Goal: Contribute content: Add original content to the website for others to see

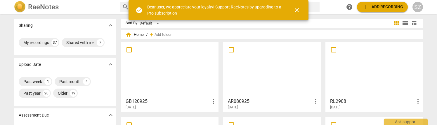
click at [167, 76] on div at bounding box center [169, 70] width 93 height 52
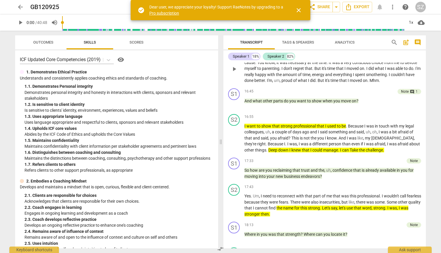
scroll to position [1584, 0]
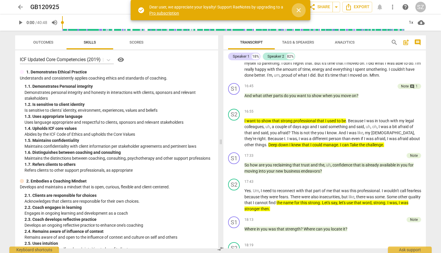
click at [299, 7] on span "close" at bounding box center [298, 10] width 7 height 7
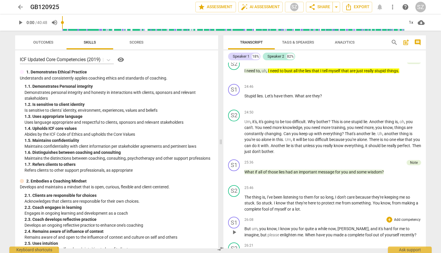
scroll to position [2315, 0]
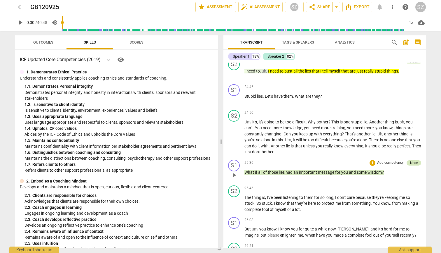
click at [413, 125] on div "Note" at bounding box center [414, 162] width 8 height 5
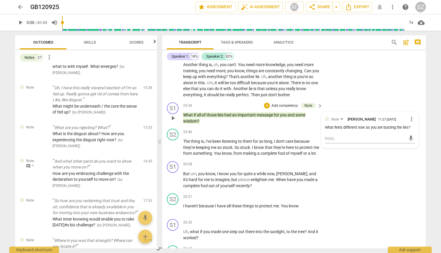
scroll to position [2663, 0]
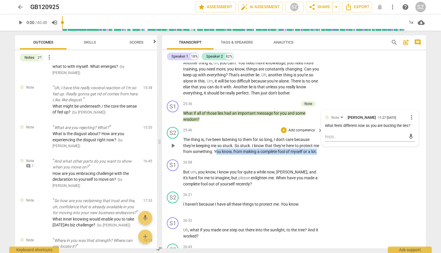
drag, startPoint x: 222, startPoint y: 139, endPoint x: 264, endPoint y: 146, distance: 42.2
click at [264, 125] on p "The thing is , I've been listening to them for so long , I don't care because t…" at bounding box center [251, 145] width 137 height 18
click at [205, 125] on icon "button" at bounding box center [206, 137] width 4 height 4
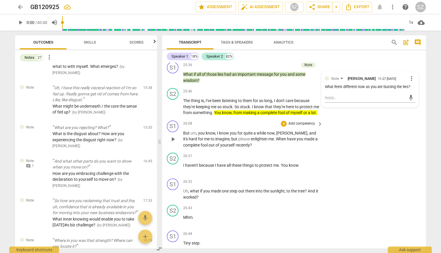
scroll to position [2702, 0]
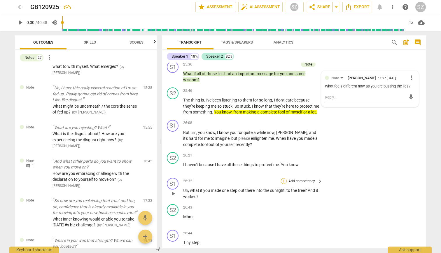
click at [283, 125] on div "+" at bounding box center [284, 181] width 6 height 6
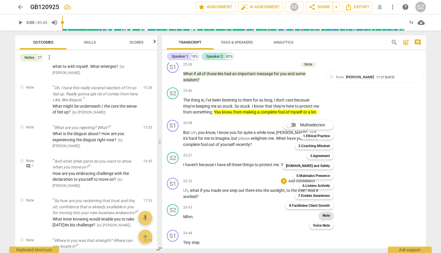
click at [329, 125] on b "Note" at bounding box center [326, 215] width 7 height 7
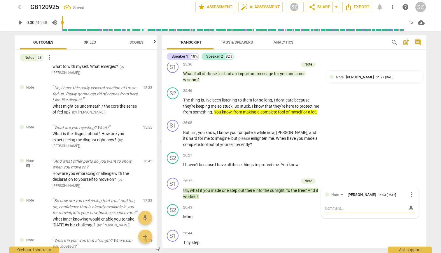
scroll to position [968, 0]
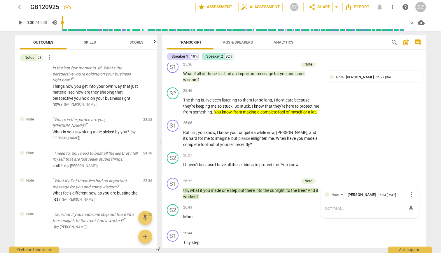
type textarea "W"
type textarea "Wh"
type textarea "Wha"
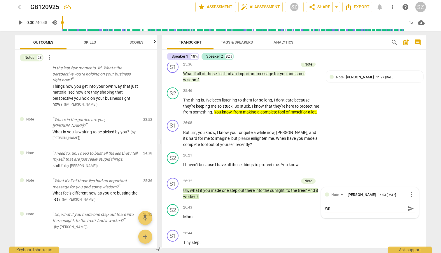
type textarea "Wha"
type textarea "What"
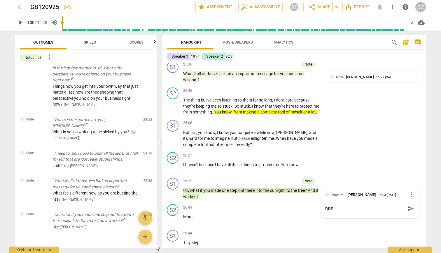
type textarea "What i"
type textarea "What is"
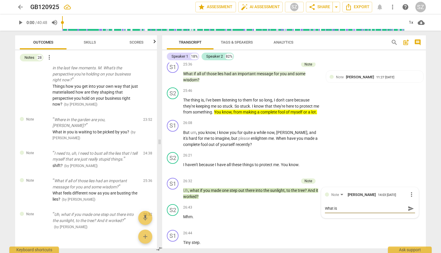
type textarea "What is"
type textarea "What is t"
type textarea "What is th"
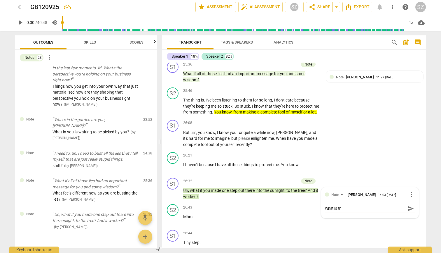
type textarea "What is tha"
type textarea "What is that"
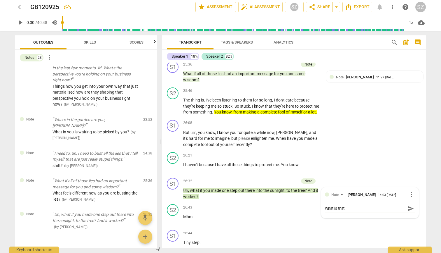
type textarea "What is that"
type textarea "What is that p"
type textarea "What is that pr"
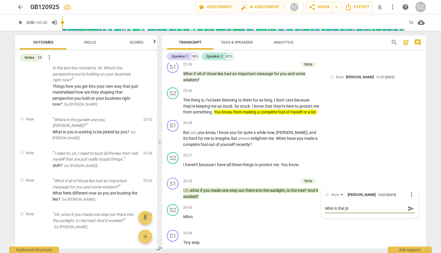
type textarea "What is that pro"
type textarea "What is that prot"
type textarea "What is that prote"
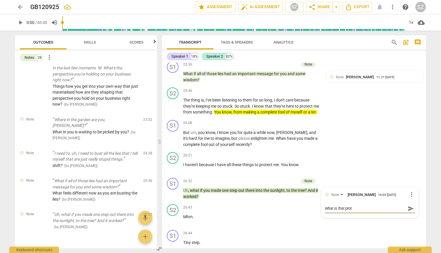
type textarea "What is that prote"
type textarea "What is that protec"
type textarea "What is that protect"
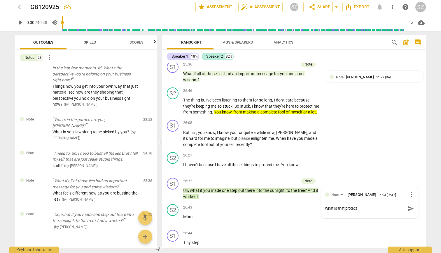
type textarea "What is that protecti"
type textarea "What is that protectio"
type textarea "What is that protection"
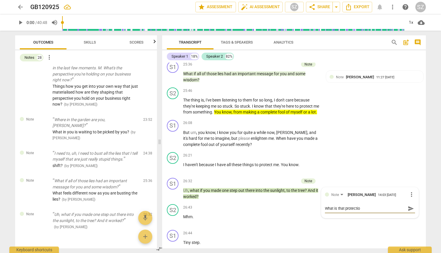
type textarea "What is that protection"
type textarea "What is that protection c"
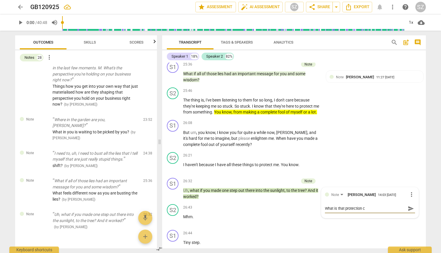
type textarea "What is that protection co"
type textarea "What is that protection cos"
type textarea "What is that protection cost"
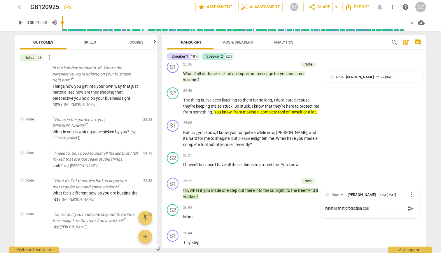
type textarea "What is that protection cost"
type textarea "What is that protection costi"
type textarea "What is that protection [PERSON_NAME]"
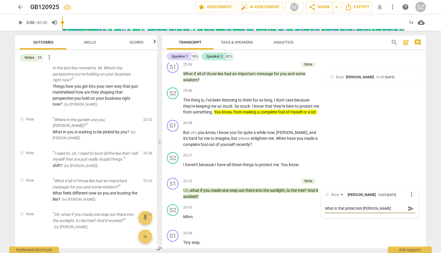
type textarea "What is that protection costing"
type textarea "What is that protection costing y"
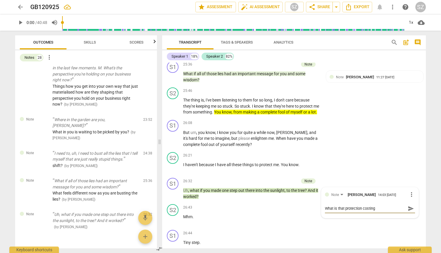
type textarea "What is that protection costing y"
type textarea "What is that protection costing yo"
type textarea "What is that protection costing you"
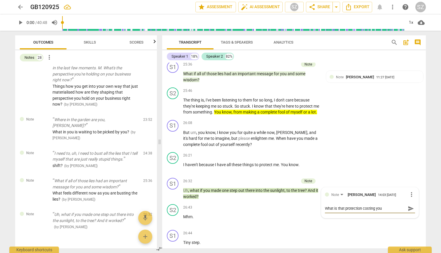
type textarea "What is that protection costing you?"
click at [408, 125] on span "send" at bounding box center [411, 208] width 6 height 6
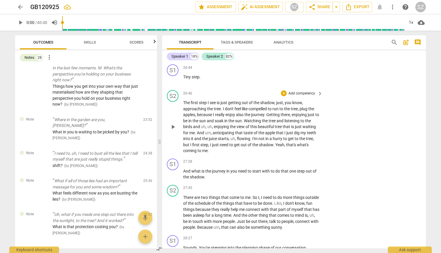
scroll to position [2866, 0]
drag, startPoint x: 214, startPoint y: 109, endPoint x: 267, endPoint y: 109, distance: 53.4
click at [267, 109] on p "The first step I see is just getting out of the shadow , just , you know , appr…" at bounding box center [251, 128] width 137 height 54
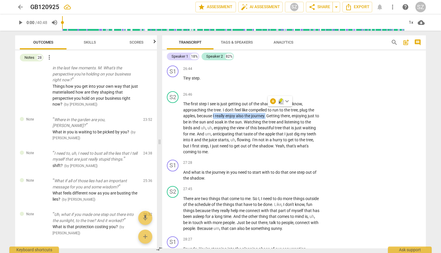
click at [280, 102] on icon "button" at bounding box center [280, 102] width 2 height 2
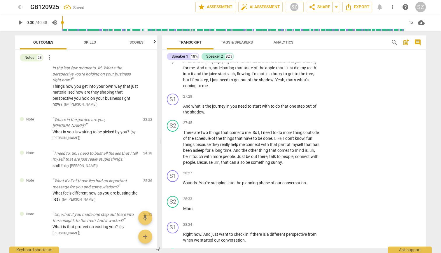
scroll to position [2933, 0]
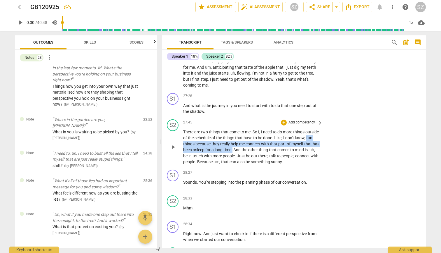
drag, startPoint x: 194, startPoint y: 135, endPoint x: 263, endPoint y: 142, distance: 69.0
click at [263, 125] on p "There are two things that come to me . So I , I need to do more things outside …" at bounding box center [251, 147] width 137 height 36
click at [276, 125] on icon "button" at bounding box center [277, 133] width 6 height 7
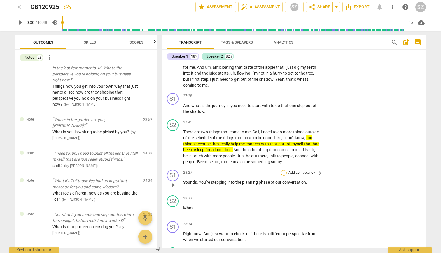
click at [285, 125] on div "+" at bounding box center [284, 173] width 6 height 6
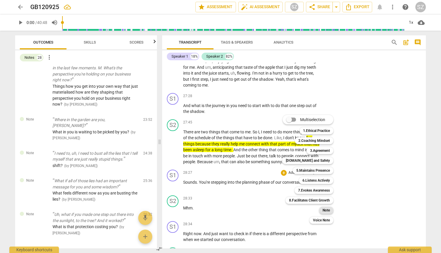
click at [324, 125] on b "Note" at bounding box center [326, 209] width 7 height 7
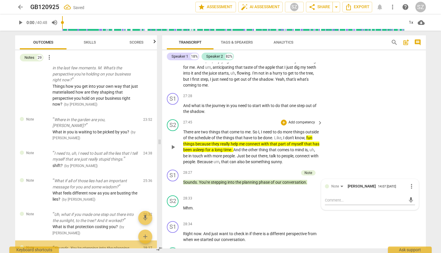
scroll to position [1001, 0]
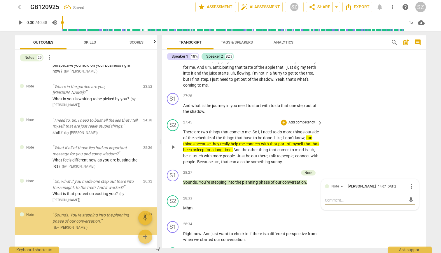
type textarea "W"
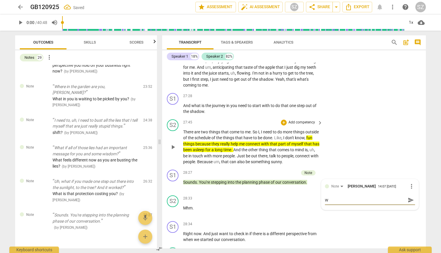
type textarea "Wo"
type textarea "Wou"
type textarea "Wo"
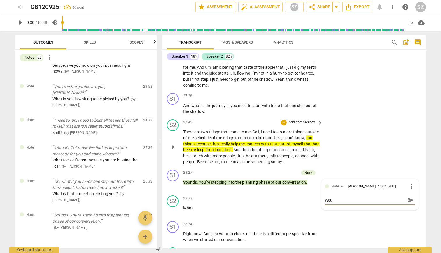
type textarea "Wo"
type textarea "W"
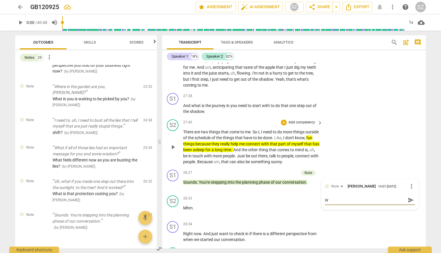
type textarea "Wo"
type textarea "Wou"
type textarea "Woul"
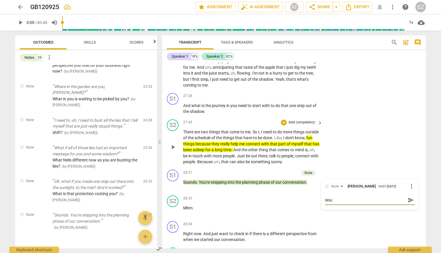
type textarea "Woul"
type textarea "Would"
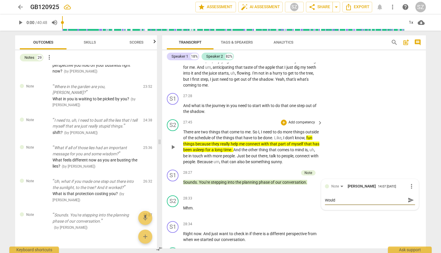
type textarea "Would y"
type textarea "Would yo"
type textarea "Would you"
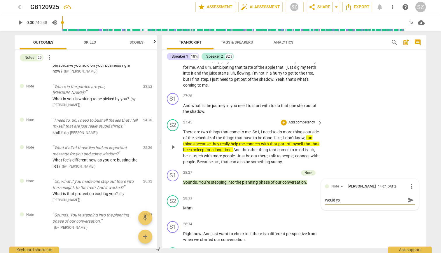
type textarea "Would you"
type textarea "Would you l"
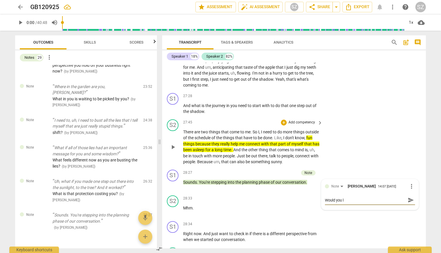
type textarea "Would you li"
type textarea "Would you lik"
type textarea "Would you like"
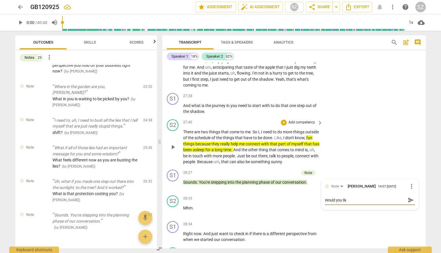
type textarea "Would you like"
type textarea "Would you like t"
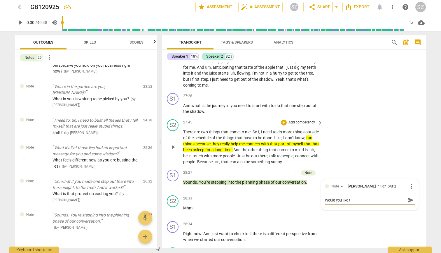
type textarea "Would you like to"
type textarea "Would you like to s"
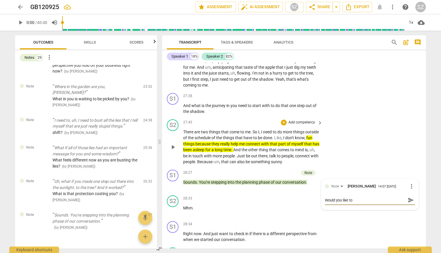
type textarea "Would you like to s"
type textarea "Would you like to st"
type textarea "Would you like to ste"
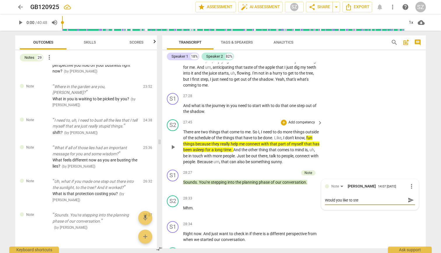
type textarea "Would you like to step"
type textarea "Would you like to ste"
type textarea "Would you like to st"
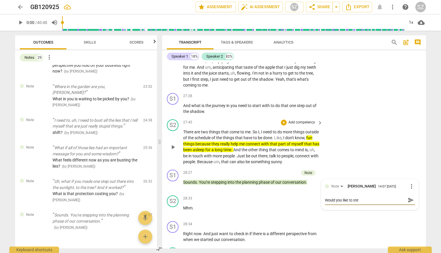
type textarea "Would you like to st"
type textarea "Would you like to s"
type textarea "Would you like to"
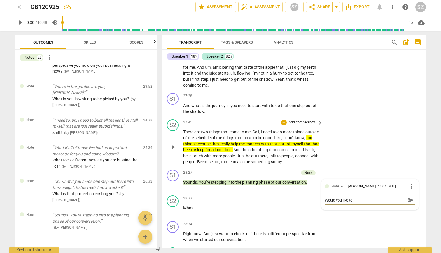
type textarea "Would you like to p"
type textarea "Would you like to pr"
type textarea "Would you like to pre"
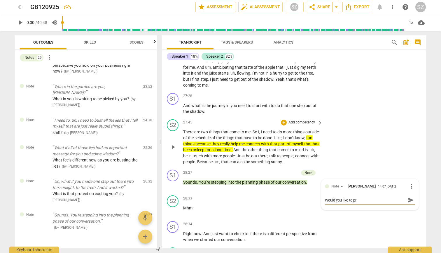
type textarea "Would you like to pre"
type textarea "Would you like to preo"
type textarea "Would you like to preoc"
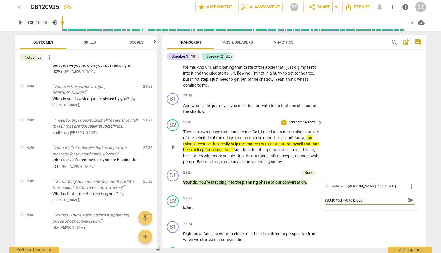
type textarea "Would you like to preo"
type textarea "Would you like to pre"
type textarea "Would you like to pr"
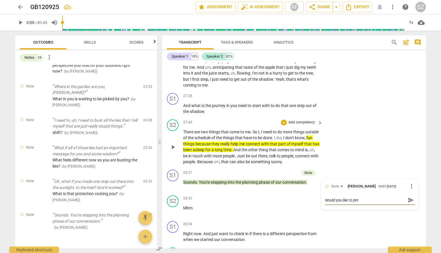
type textarea "Would you like to pr"
type textarea "Would you like to pro"
type textarea "Would you like to proc"
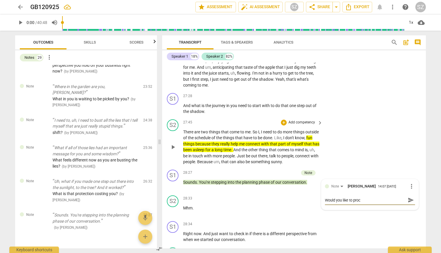
type textarea "Would you like to proce"
type textarea "Would you like to procee"
type textarea "Would you like to proceed"
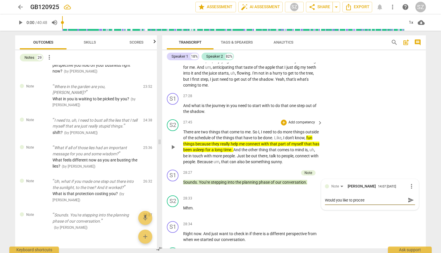
type textarea "Would you like to proceed"
type textarea "Would you like to proceed t"
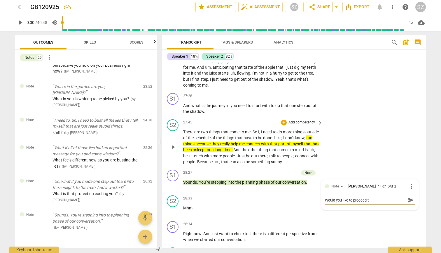
type textarea "Would you like to proceed to"
type textarea "Would you like to proceed to t"
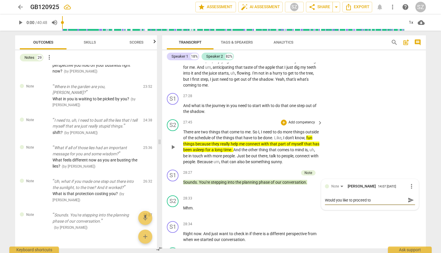
type textarea "Would you like to proceed to t"
type textarea "Would you like to proceed to th"
type textarea "Would you like to proceed to the"
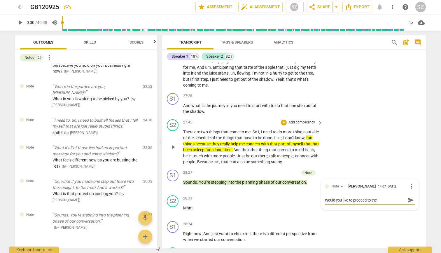
type textarea "Would you like to proceed to the"
type textarea "Would you like to proceed to the p"
type textarea "Would you like to proceed to the pl"
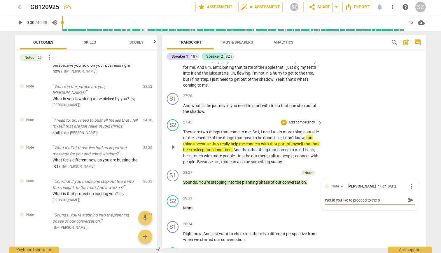
type textarea "Would you like to proceed to the pl"
type textarea "Would you like to proceed to the pla"
type textarea "Would you like to proceed to the plan"
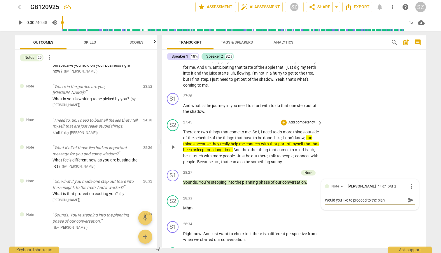
type textarea "Would you like to proceed to the plani"
type textarea "Would you like to proceed to the planin"
type textarea "Would you like to proceed to the planing"
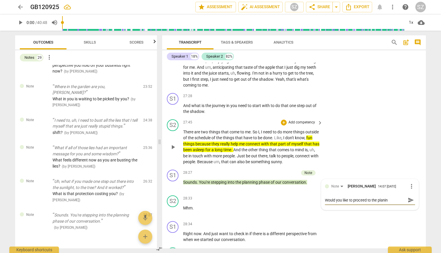
type textarea "Would you like to proceed to the planing"
type textarea "Would you like to proceed to the planing f"
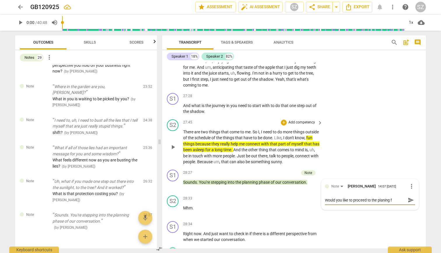
type textarea "Would you like to proceed to the planing"
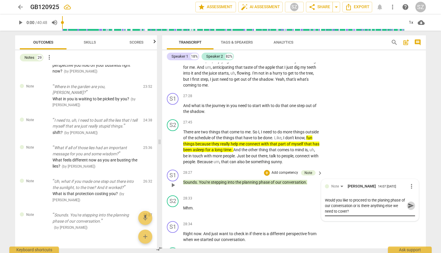
click at [408, 125] on span "send" at bounding box center [411, 205] width 6 height 6
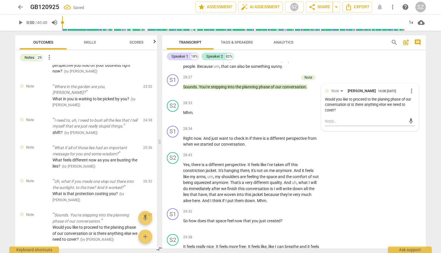
scroll to position [3033, 0]
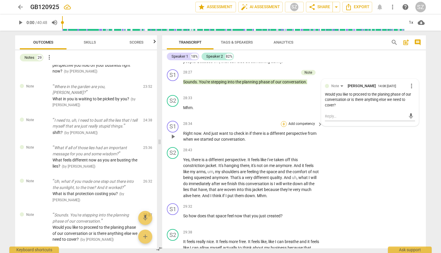
click at [284, 121] on div "+" at bounding box center [284, 124] width 6 height 6
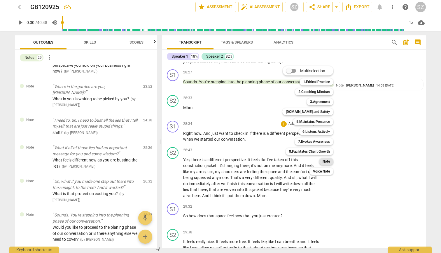
click at [325, 125] on b "Note" at bounding box center [326, 161] width 7 height 7
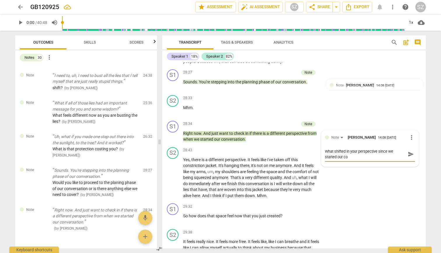
scroll to position [0, 0]
click at [408, 125] on span "send" at bounding box center [411, 154] width 6 height 6
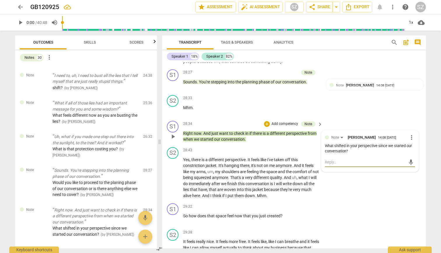
click at [356, 125] on textarea at bounding box center [365, 162] width 81 height 6
click at [409, 125] on span "send" at bounding box center [411, 162] width 6 height 6
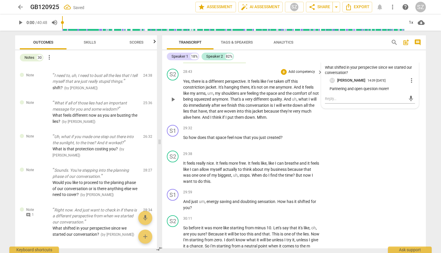
scroll to position [3110, 0]
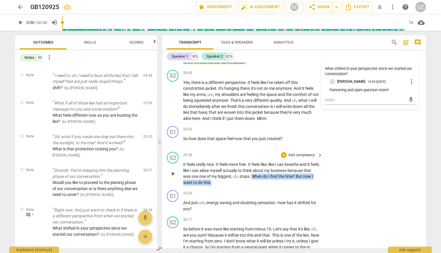
drag, startPoint x: 260, startPoint y: 170, endPoint x: 285, endPoint y: 174, distance: 25.0
click at [285, 125] on p "It feels really nice . It feels more free . It feels like , like I can breathe …" at bounding box center [251, 173] width 137 height 24
click at [234, 125] on icon "button" at bounding box center [236, 169] width 6 height 7
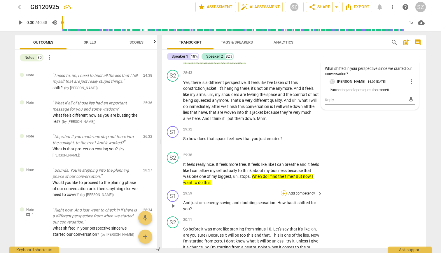
click at [283, 125] on div "+" at bounding box center [284, 193] width 6 height 6
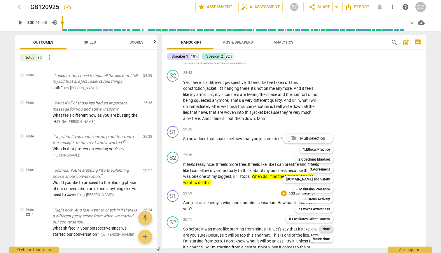
click at [328, 125] on b "Note" at bounding box center [326, 228] width 7 height 7
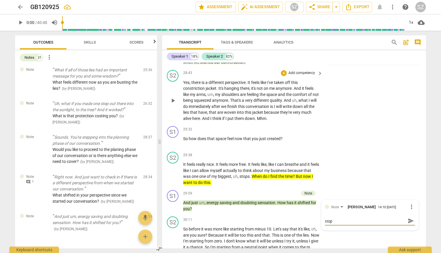
scroll to position [0, 0]
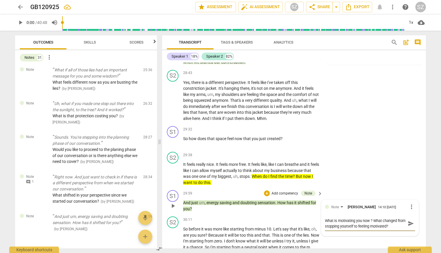
click at [408, 125] on span "send" at bounding box center [411, 223] width 6 height 6
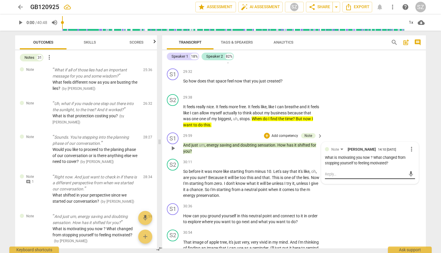
scroll to position [3173, 0]
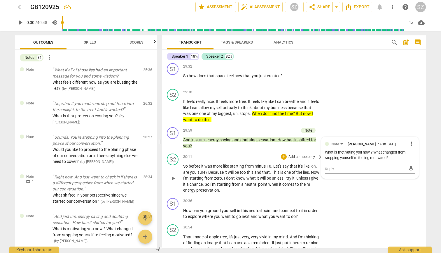
click at [205, 125] on span "." at bounding box center [204, 184] width 2 height 5
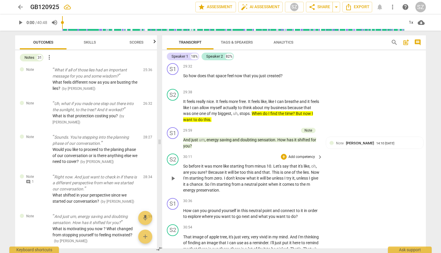
drag, startPoint x: 183, startPoint y: 178, endPoint x: 282, endPoint y: 184, distance: 99.5
click at [282, 125] on div "S2 play_arrow pause 30:11 + Add competency keyboard_arrow_right So before it wa…" at bounding box center [294, 173] width 264 height 44
drag, startPoint x: 229, startPoint y: 177, endPoint x: 263, endPoint y: 184, distance: 35.3
click at [263, 125] on p "So before it was more like starting from minus 10 . Let's say that it's like , …" at bounding box center [251, 178] width 137 height 30
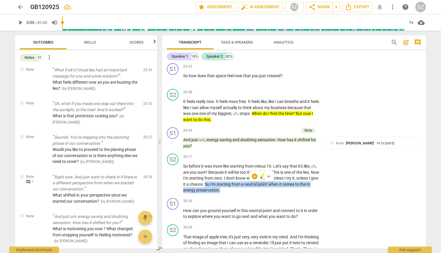
click at [263, 125] on icon "button" at bounding box center [263, 175] width 4 height 4
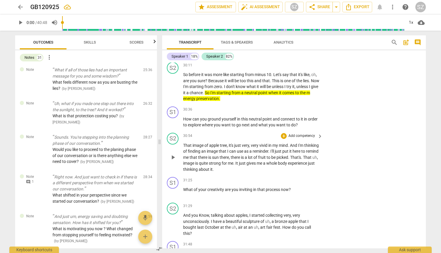
scroll to position [3279, 0]
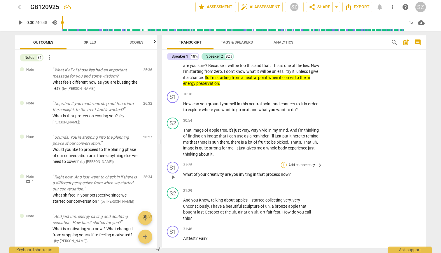
click at [283, 125] on div "+" at bounding box center [284, 165] width 6 height 6
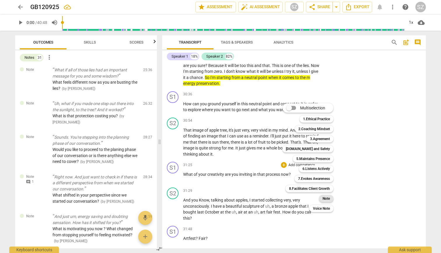
click at [325, 125] on b "Note" at bounding box center [326, 198] width 7 height 7
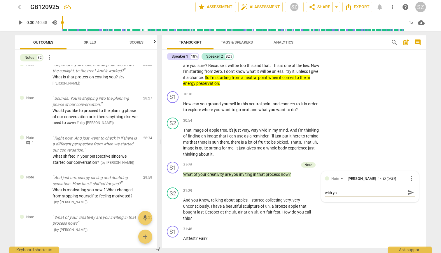
scroll to position [0, 0]
click at [410, 125] on span "send" at bounding box center [411, 195] width 6 height 6
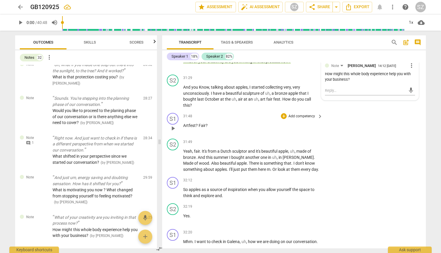
scroll to position [3395, 0]
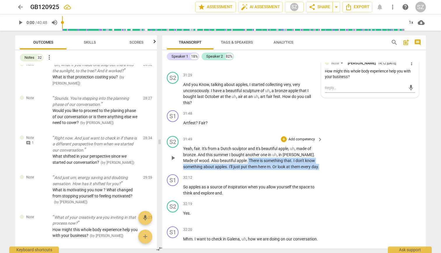
drag, startPoint x: 233, startPoint y: 151, endPoint x: 278, endPoint y: 165, distance: 47.6
click at [278, 125] on p "Yeah , fair . It's from a [DEMOGRAPHIC_DATA] sculptor and it's beautiful apple …" at bounding box center [251, 157] width 137 height 24
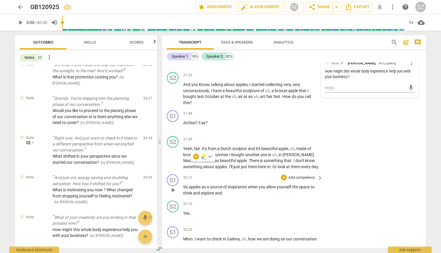
click at [217, 125] on div "32:12 + Add competency keyboard_arrow_right" at bounding box center [253, 177] width 140 height 6
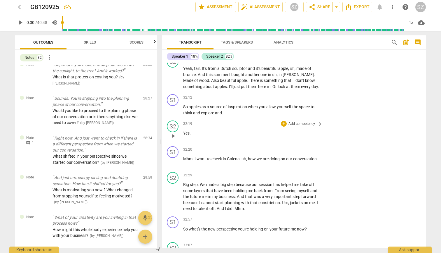
scroll to position [3478, 0]
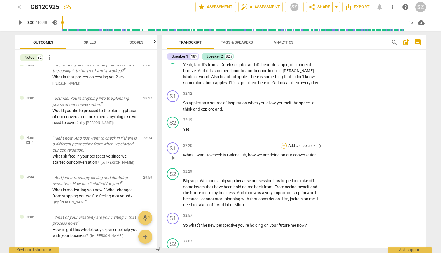
click at [284, 125] on div "+" at bounding box center [284, 145] width 6 height 6
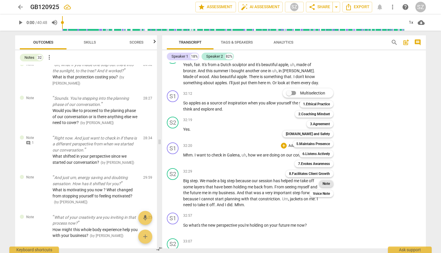
click at [327, 125] on b "Note" at bounding box center [326, 183] width 7 height 7
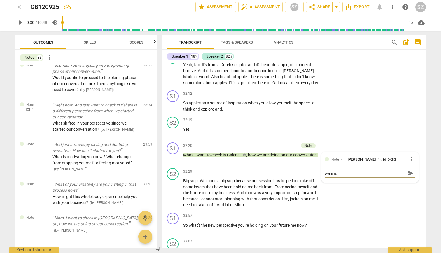
scroll to position [0, 0]
click at [411, 125] on span "send" at bounding box center [411, 175] width 6 height 6
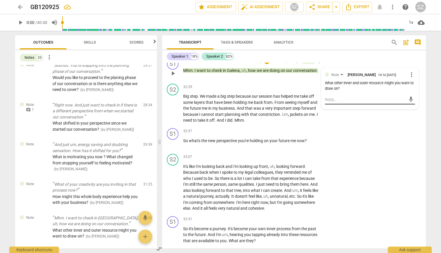
scroll to position [3563, 0]
click at [285, 125] on div "+" at bounding box center [284, 131] width 6 height 6
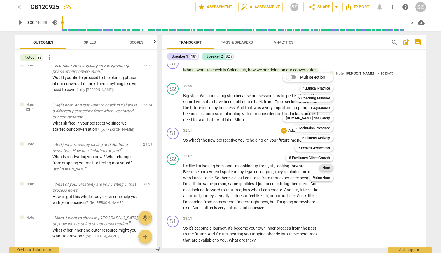
click at [327, 125] on b "Note" at bounding box center [326, 167] width 7 height 7
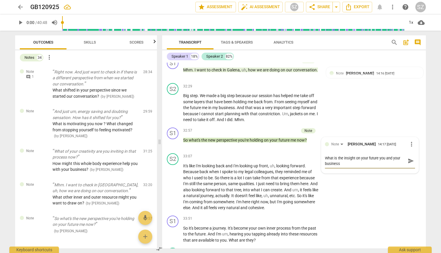
scroll to position [0, 0]
click at [410, 125] on span "send" at bounding box center [411, 160] width 6 height 6
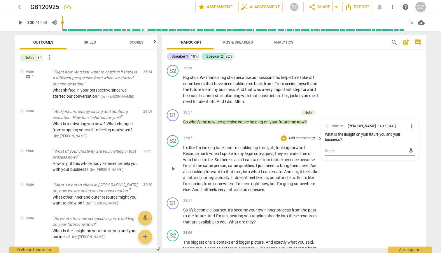
scroll to position [3585, 0]
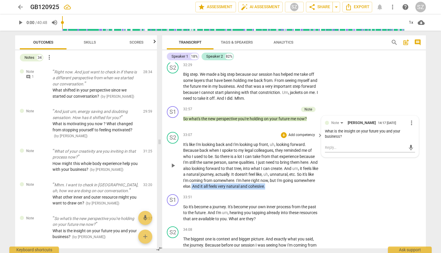
drag, startPoint x: 214, startPoint y: 181, endPoint x: 297, endPoint y: 184, distance: 82.7
click at [297, 125] on div "S2 play_arrow pause 33:07 + Add competency keyboard_arrow_right It's like I'm l…" at bounding box center [294, 160] width 264 height 62
click at [301, 125] on icon "button" at bounding box center [302, 173] width 6 height 7
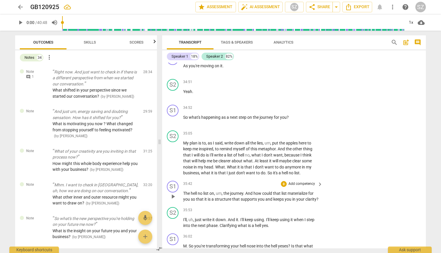
scroll to position [3868, 0]
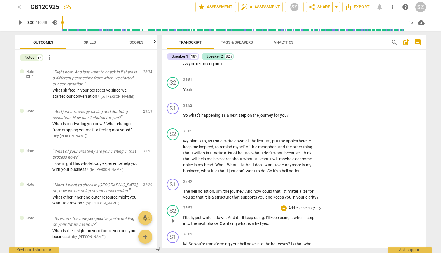
click at [253, 125] on div "S2 play_arrow pause 35:53 + Add competency keyboard_arrow_right I'll , uh , jus…" at bounding box center [294, 215] width 264 height 26
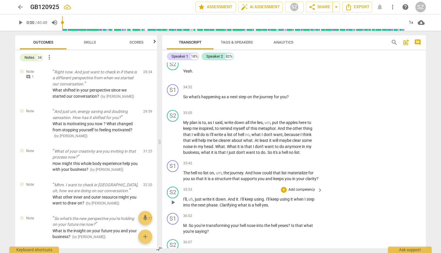
scroll to position [3885, 0]
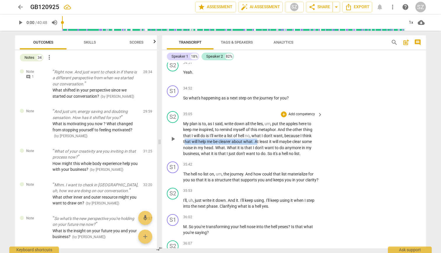
drag, startPoint x: 184, startPoint y: 135, endPoint x: 257, endPoint y: 135, distance: 73.3
click at [257, 125] on p "My plan is to , as I said , write down all the lies , um , put the apples here …" at bounding box center [251, 139] width 137 height 36
click at [272, 125] on icon "button" at bounding box center [274, 126] width 6 height 7
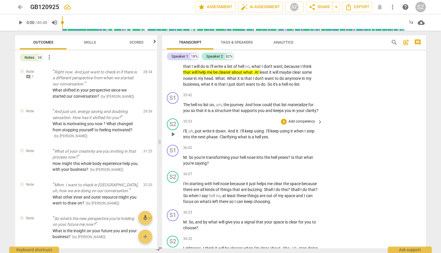
scroll to position [3956, 0]
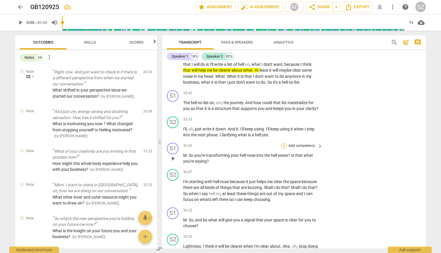
click at [281, 125] on div "+" at bounding box center [284, 146] width 6 height 6
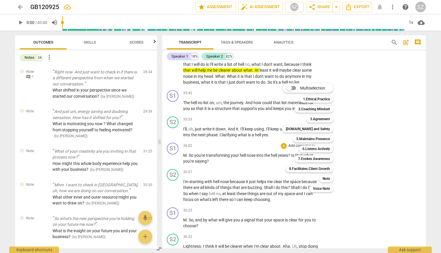
click at [326, 125] on div "Note 9" at bounding box center [329, 178] width 25 height 10
click at [327, 125] on b "Note" at bounding box center [326, 178] width 7 height 7
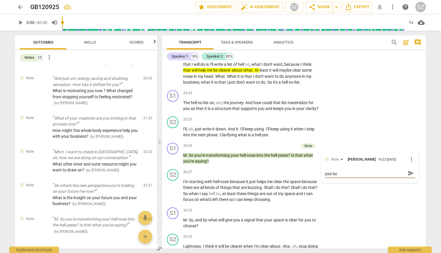
scroll to position [0, 0]
click at [408, 125] on span "send" at bounding box center [411, 176] width 6 height 6
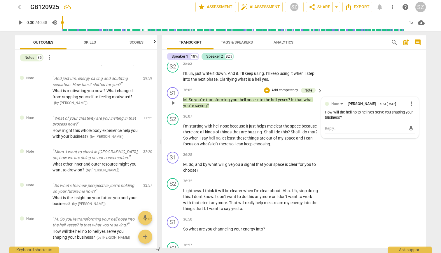
scroll to position [4019, 0]
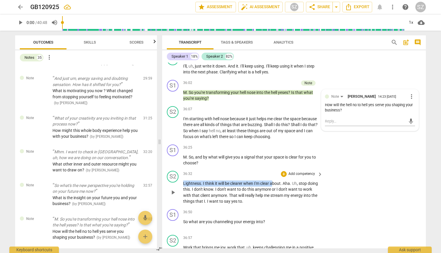
drag, startPoint x: 181, startPoint y: 173, endPoint x: 273, endPoint y: 174, distance: 91.7
click at [273, 125] on div "S2 play_arrow pause 36:32 + Add competency keyboard_arrow_right Lightness . I t…" at bounding box center [294, 187] width 264 height 38
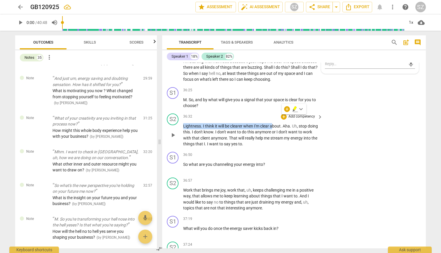
scroll to position [4077, 0]
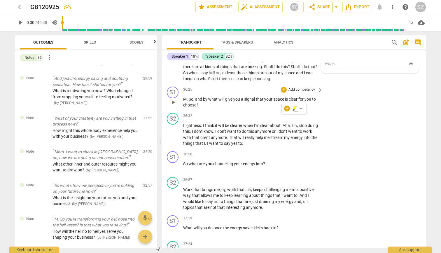
click at [354, 100] on div "S1 play_arrow pause 36:25 + Add competency keyboard_arrow_right M . So , and by…" at bounding box center [294, 97] width 264 height 26
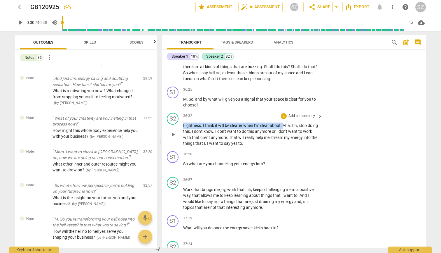
drag, startPoint x: 182, startPoint y: 114, endPoint x: 285, endPoint y: 116, distance: 102.5
click at [285, 116] on div "S2 play_arrow pause 36:32 + Add competency keyboard_arrow_right Lightness . I t…" at bounding box center [294, 129] width 264 height 38
click at [297, 110] on icon "button" at bounding box center [298, 108] width 6 height 7
